Goal: Communication & Community: Answer question/provide support

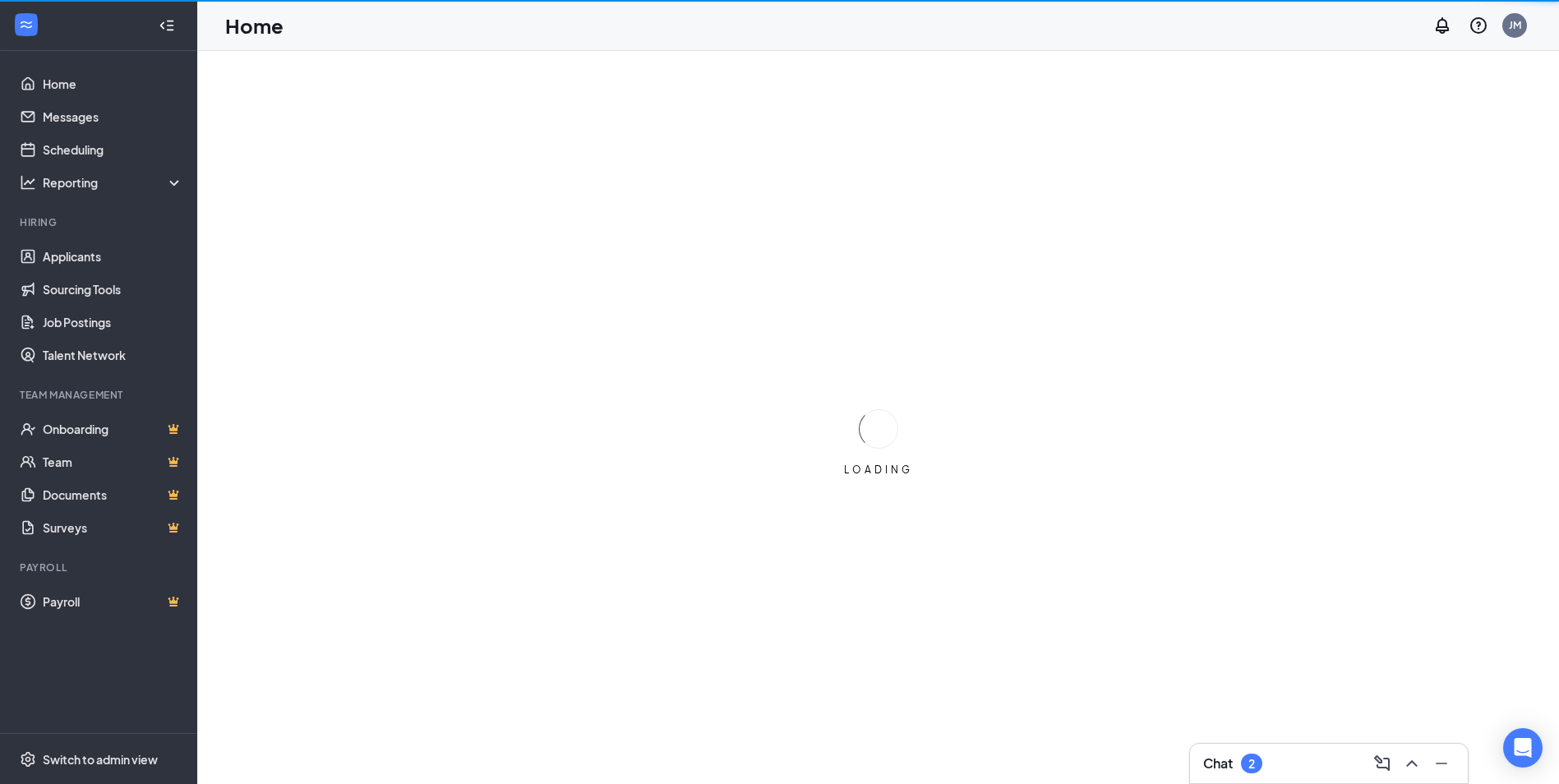
click at [1336, 754] on div "Chat 2" at bounding box center [1328, 763] width 252 height 26
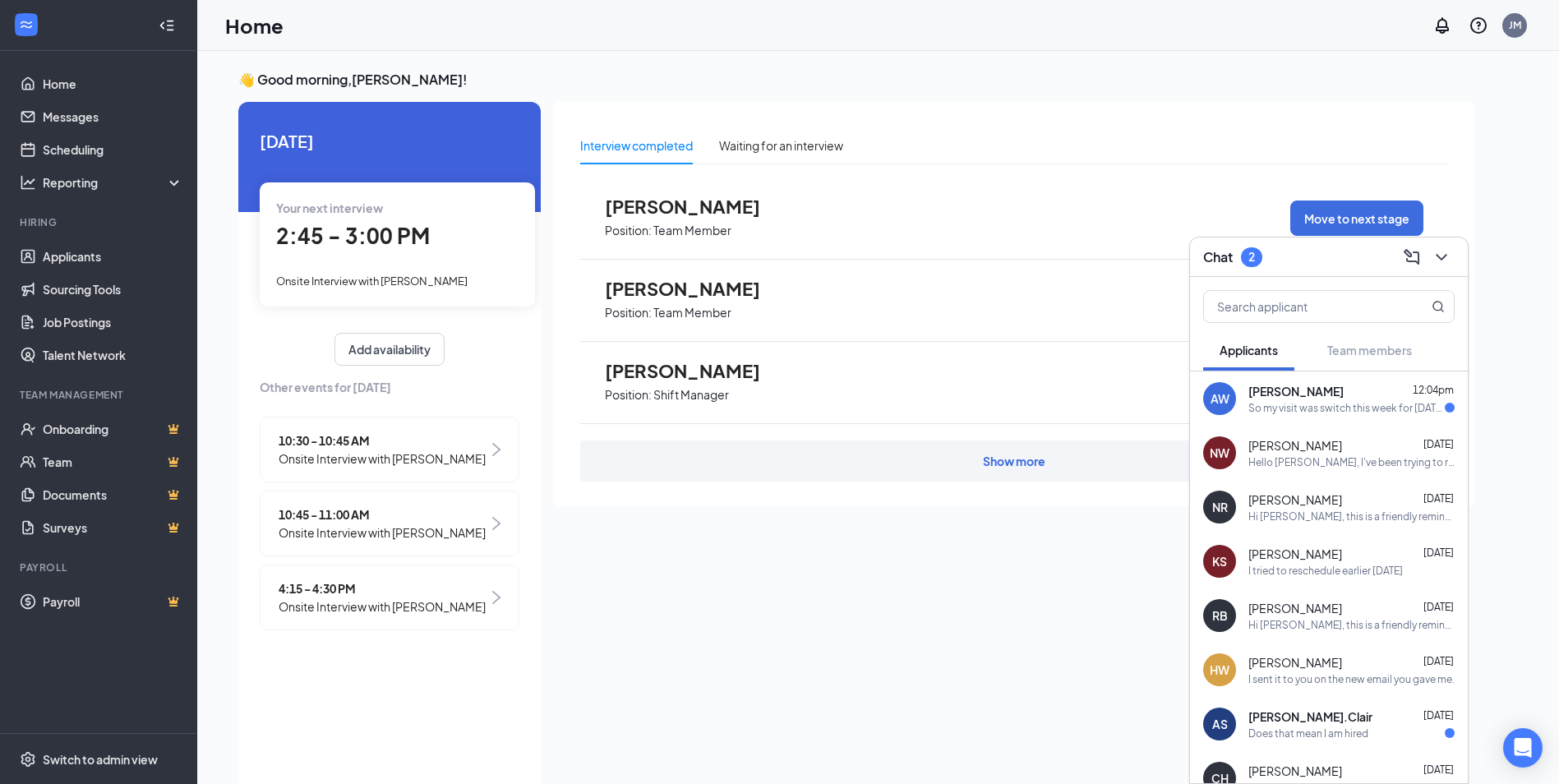
click at [1325, 391] on span "[PERSON_NAME]" at bounding box center [1295, 392] width 95 height 17
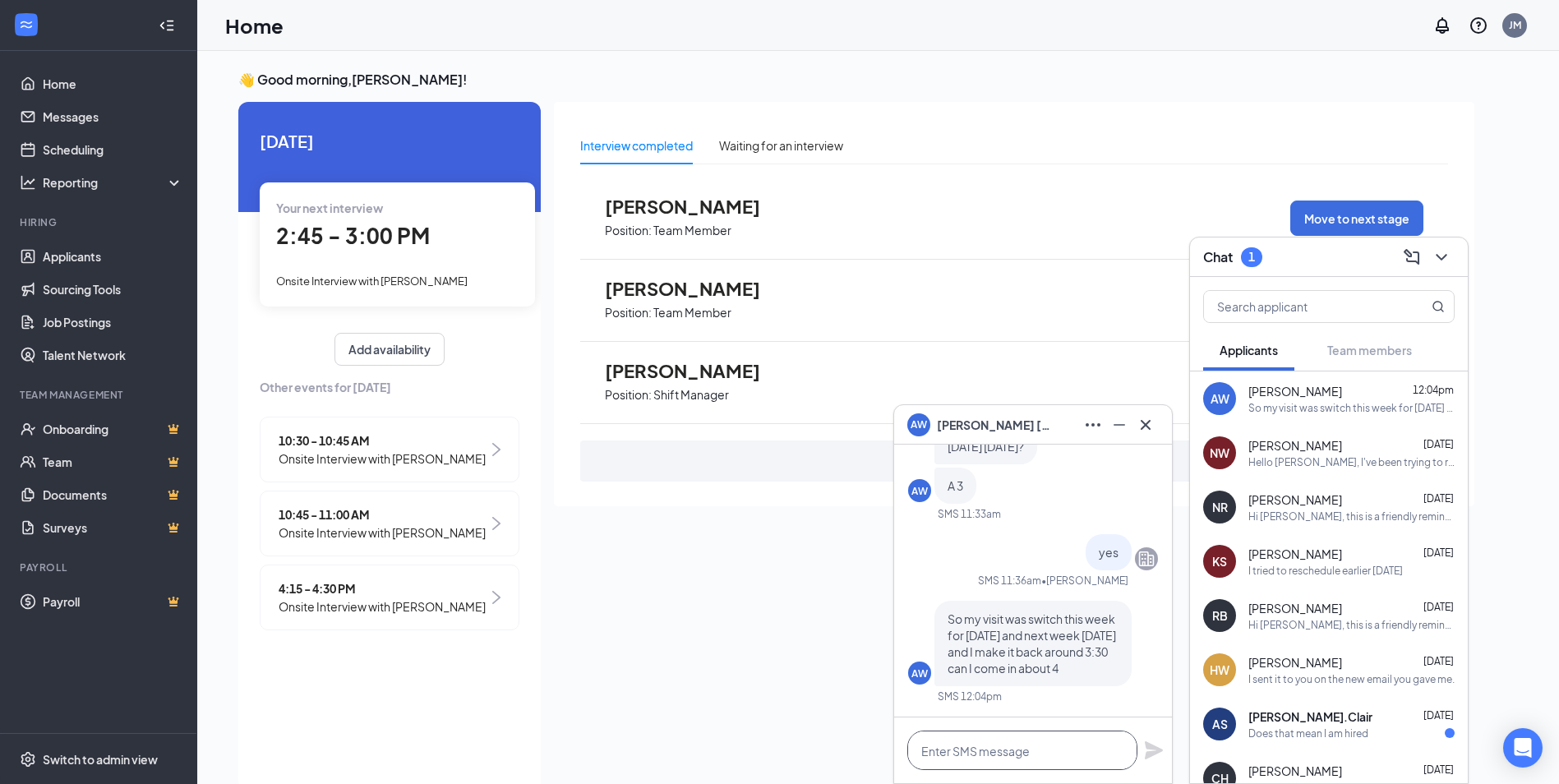
click at [1021, 760] on textarea at bounding box center [1022, 749] width 230 height 40
type textarea "y"
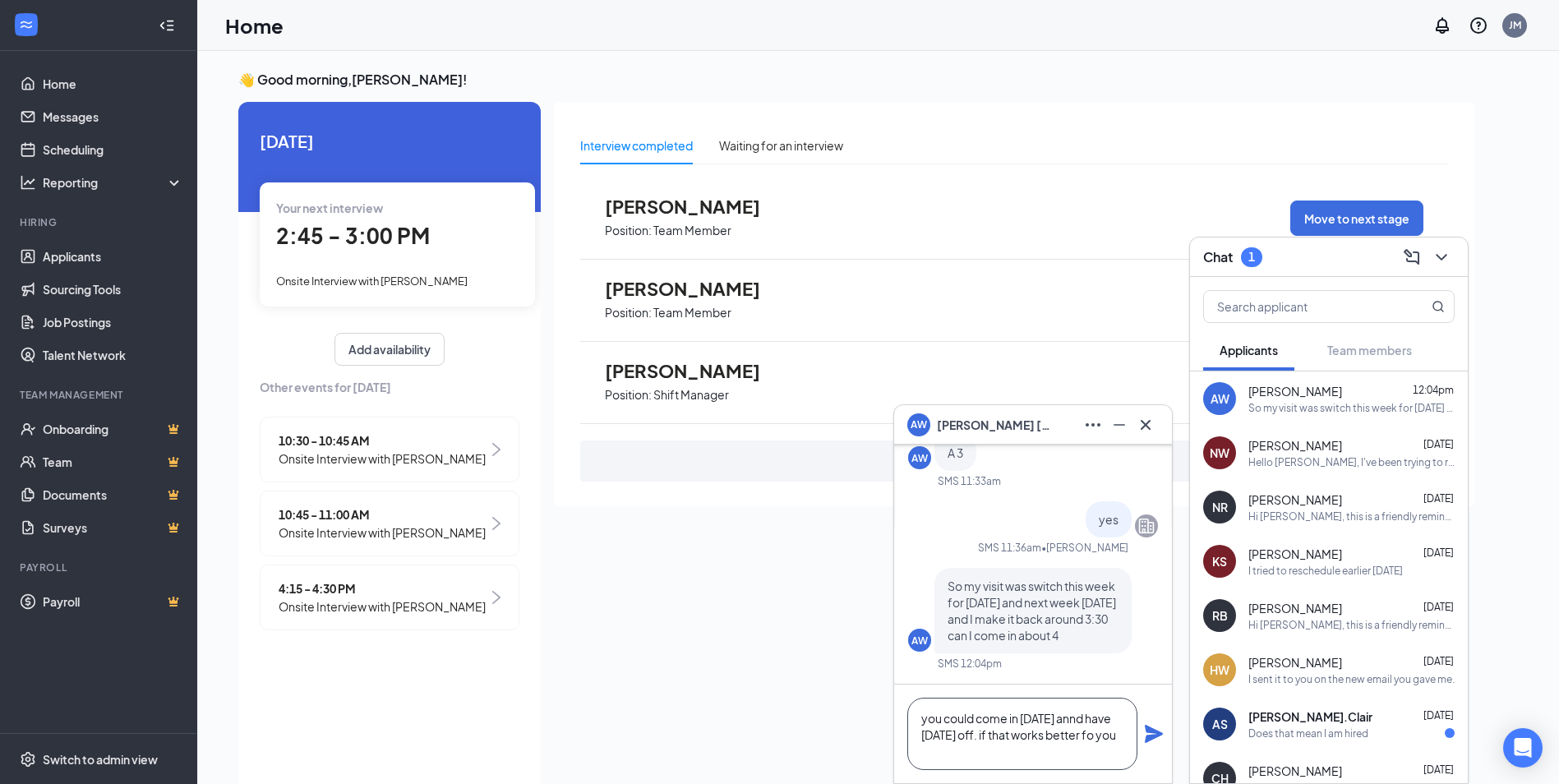
click at [1115, 734] on textarea "you could come in [DATE] annd have [DATE] off. if that works better fo you" at bounding box center [1022, 733] width 230 height 72
click at [980, 760] on textarea "you could come in [DATE] and have [DATE] off. if that works better for you" at bounding box center [1022, 733] width 230 height 72
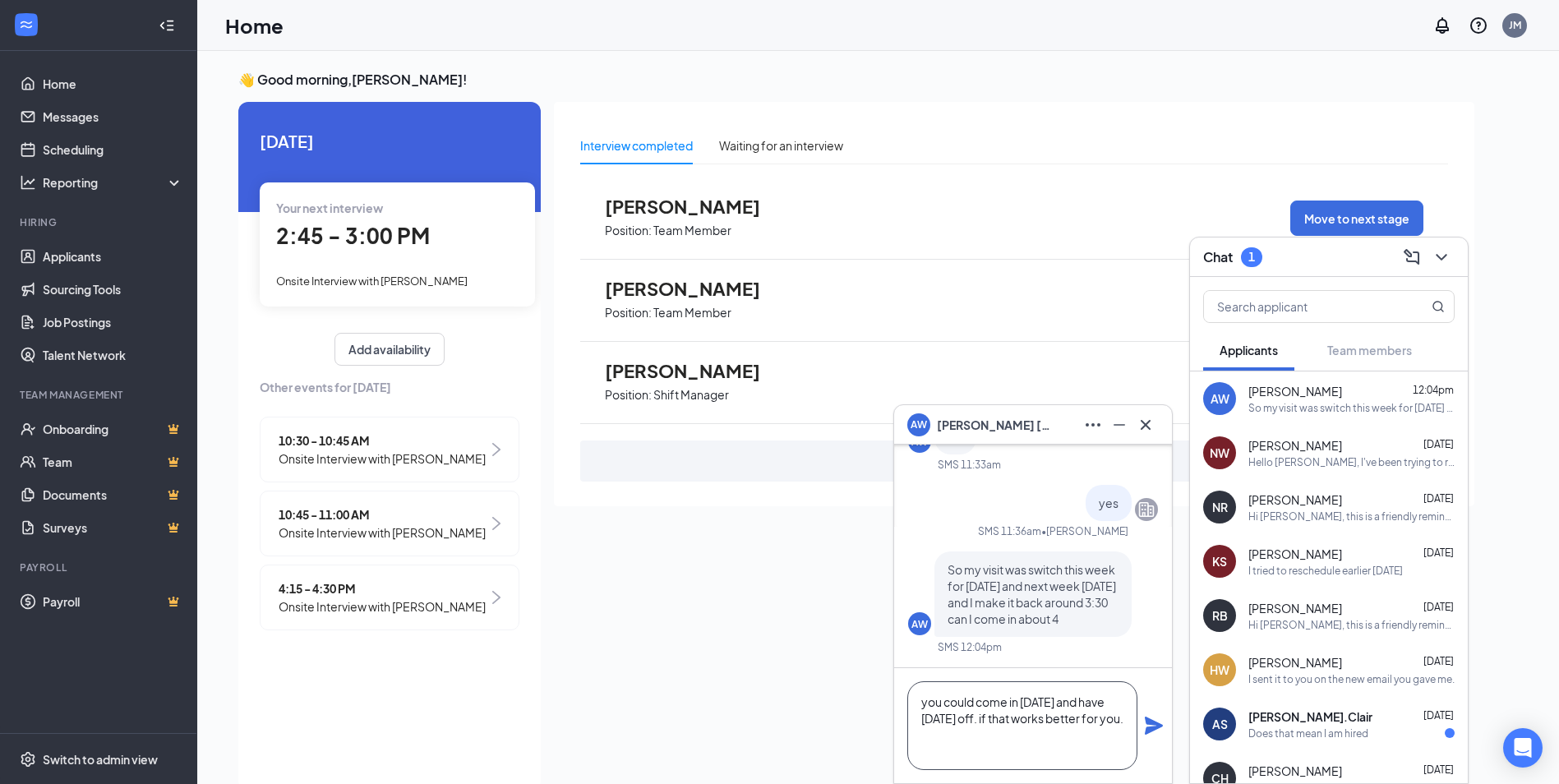
type textarea "you could come in [DATE] and have [DATE] off. if that works better for you."
click at [1149, 721] on icon "Plane" at bounding box center [1153, 725] width 18 height 18
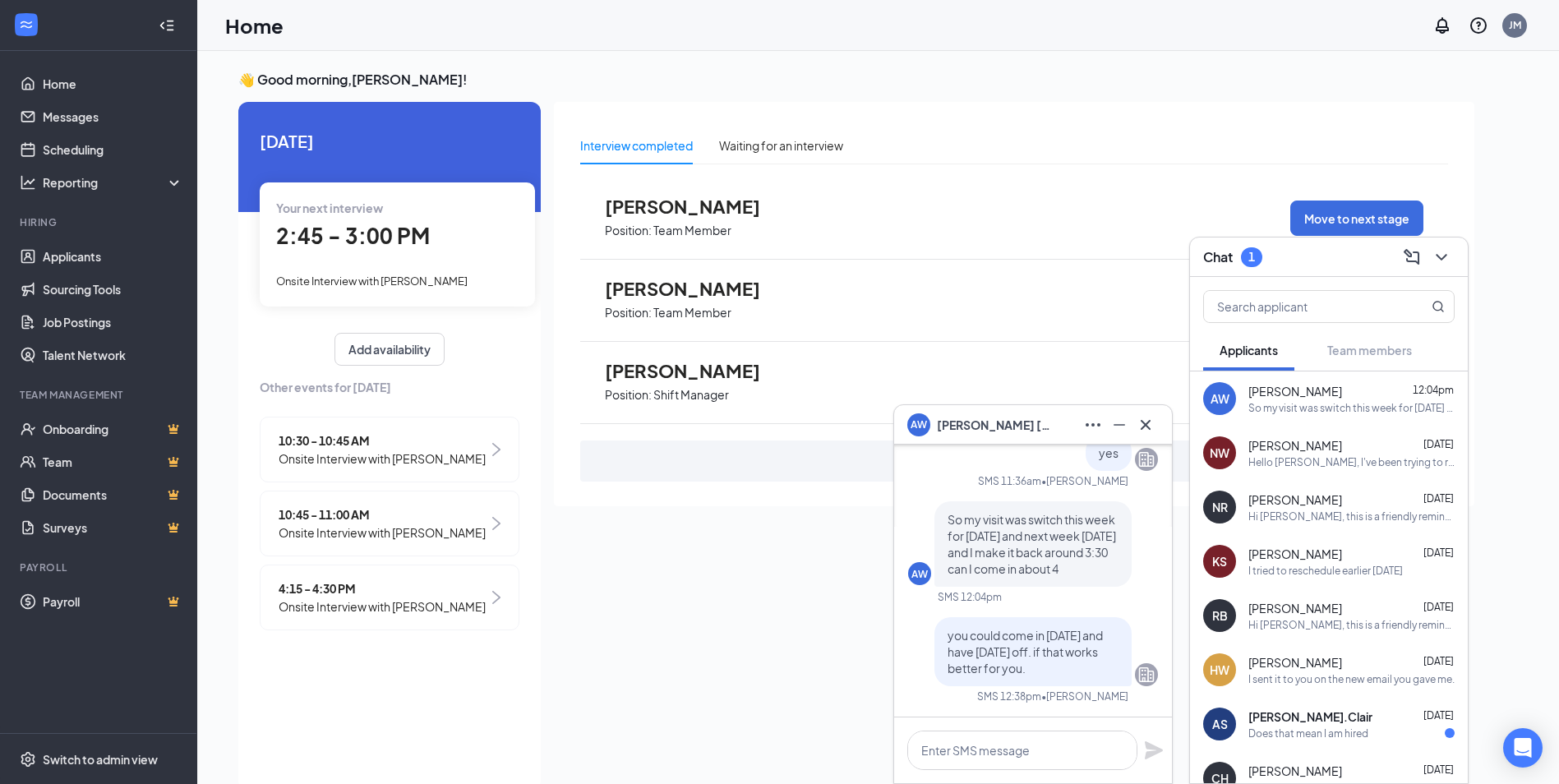
scroll to position [0, 0]
click at [1149, 427] on icon "Cross" at bounding box center [1145, 424] width 10 height 10
